Goal: Task Accomplishment & Management: Manage account settings

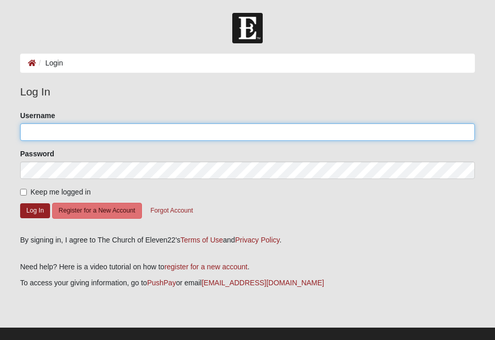
click at [81, 135] on input "Username" at bounding box center [247, 132] width 455 height 18
click at [272, 130] on input "Username" at bounding box center [247, 132] width 455 height 18
